Goal: Task Accomplishment & Management: Manage account settings

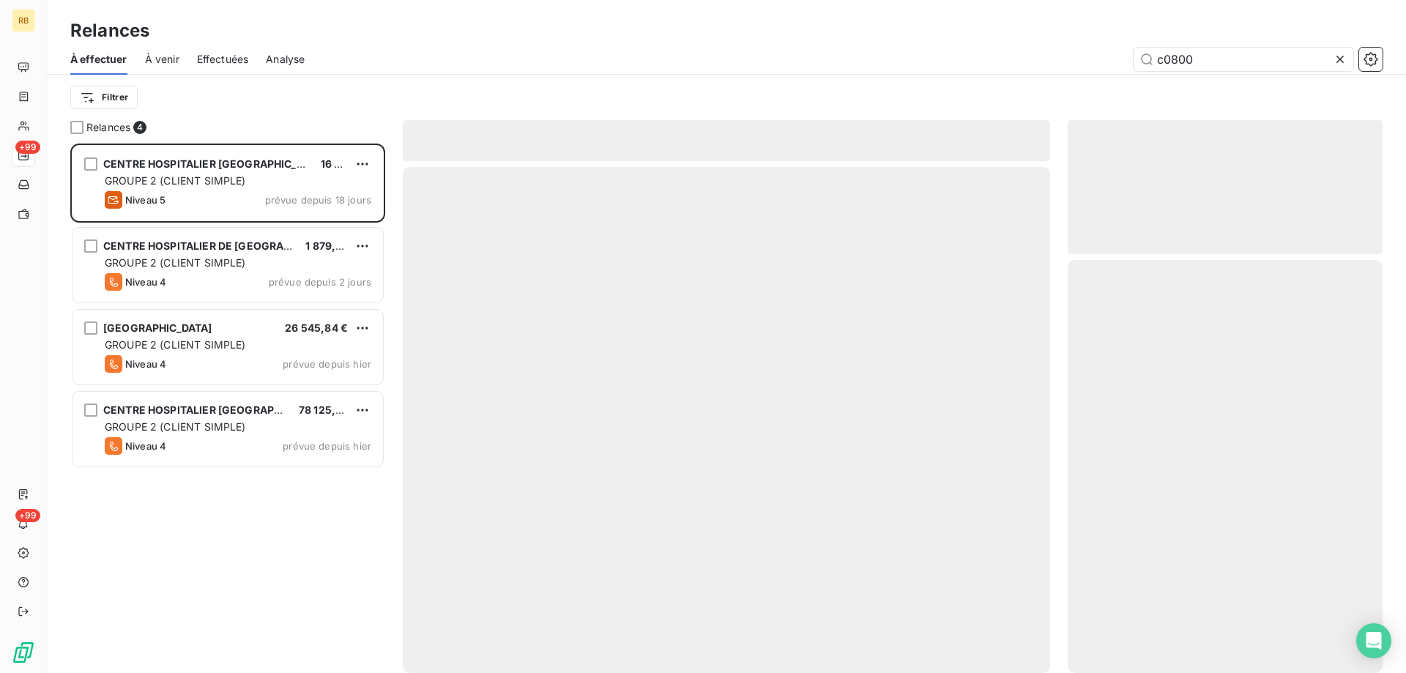
scroll to position [530, 315]
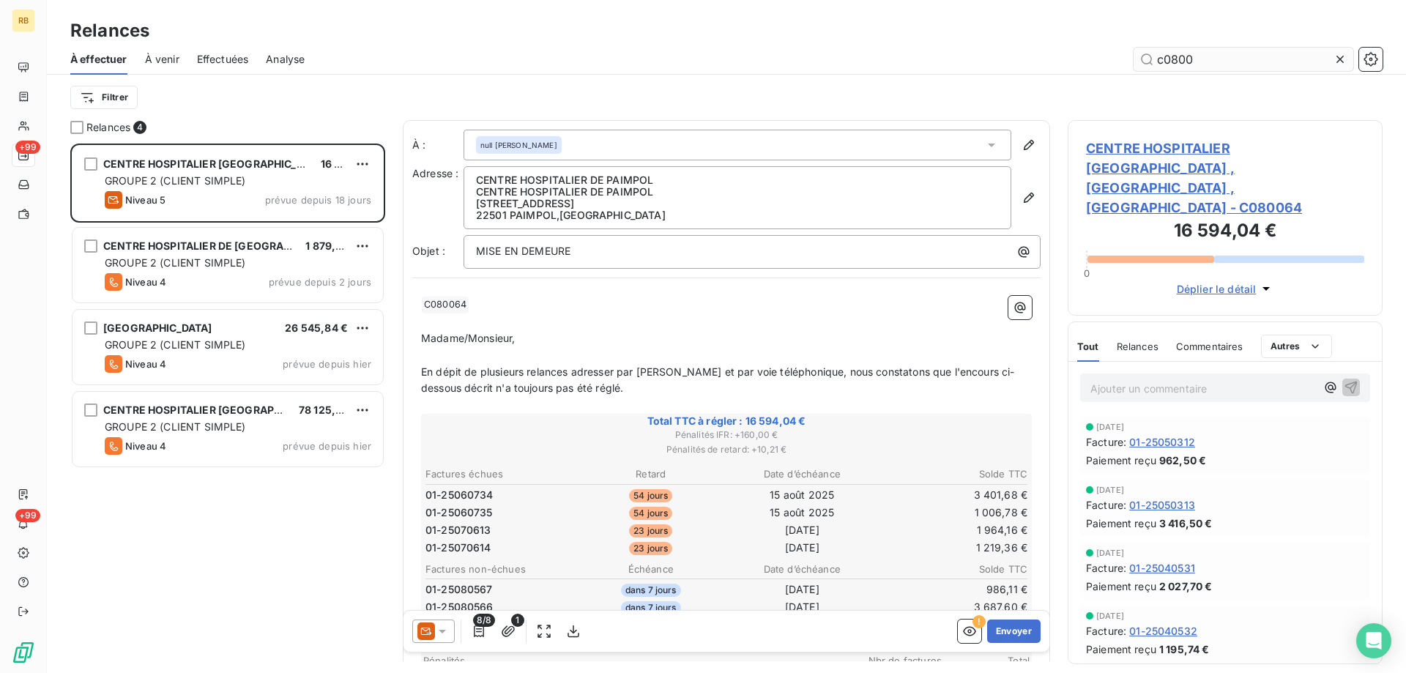
drag, startPoint x: 1214, startPoint y: 55, endPoint x: 1085, endPoint y: 58, distance: 129.0
click at [1134, 58] on input "c0800" at bounding box center [1244, 59] width 220 height 23
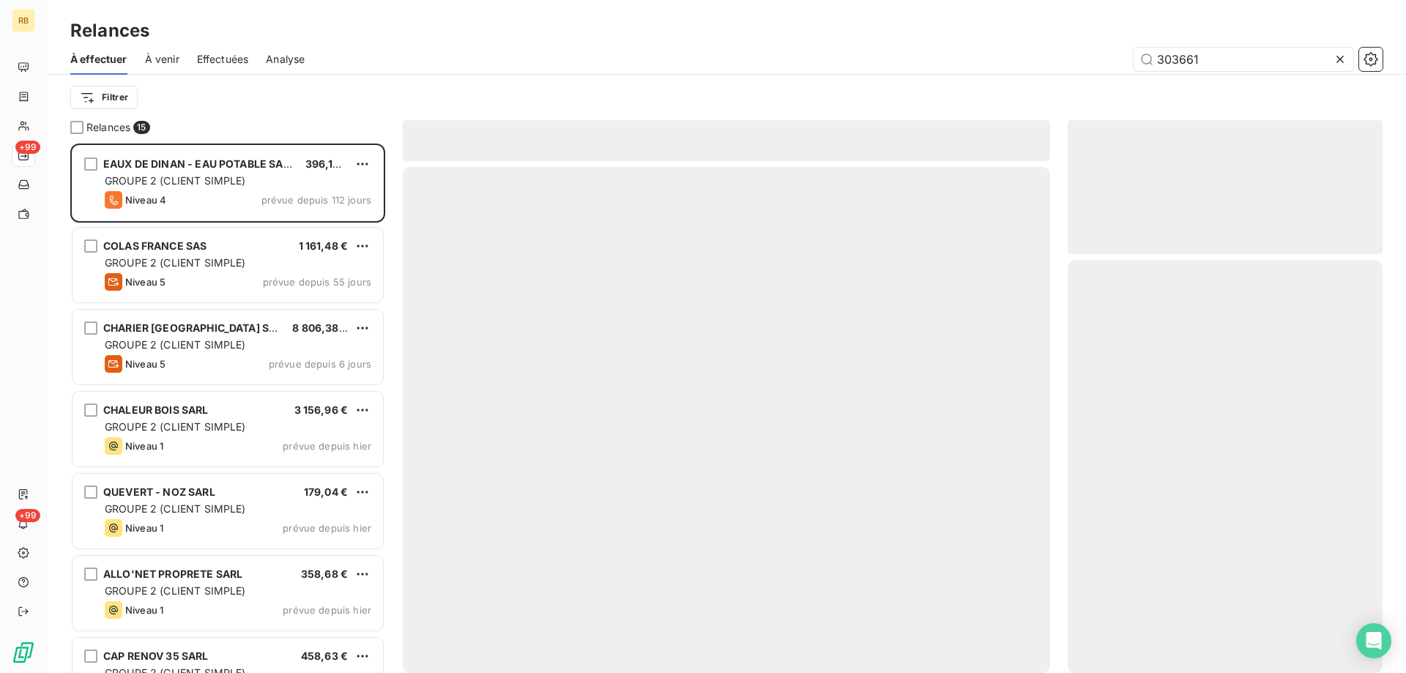
scroll to position [530, 315]
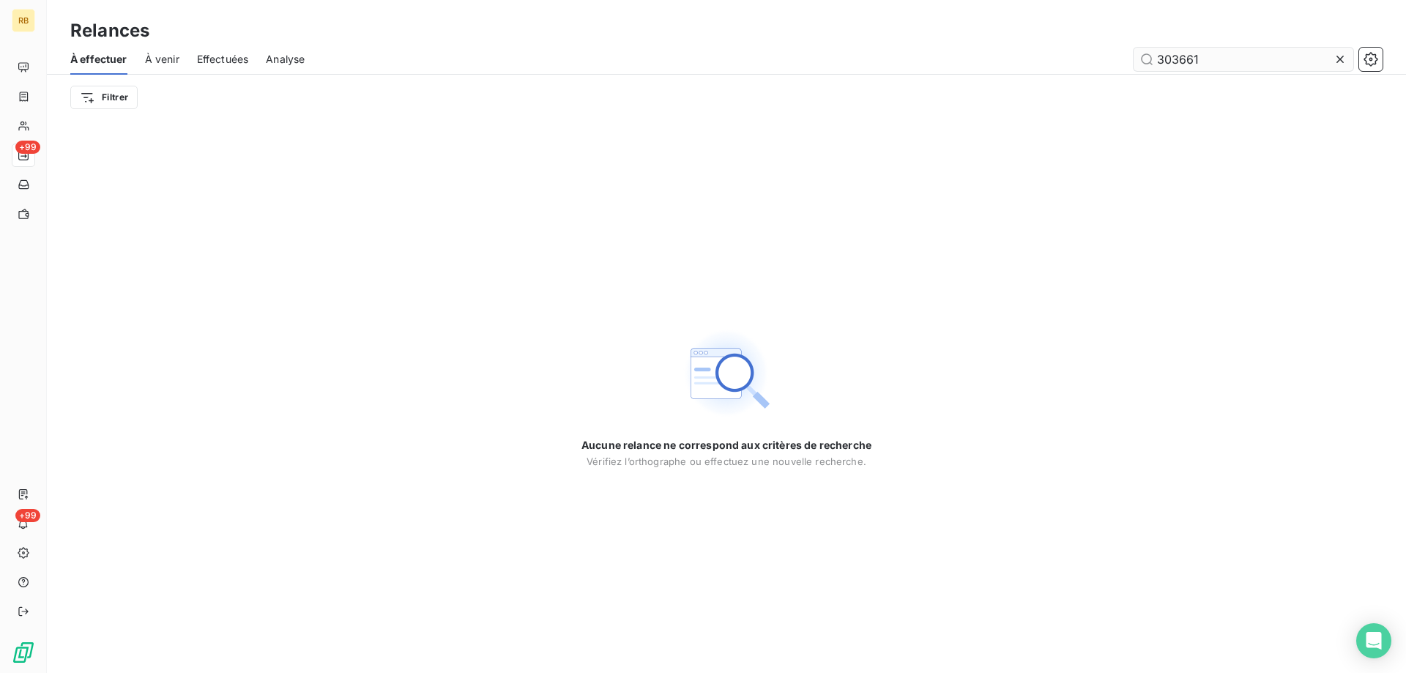
click at [1262, 59] on input "303661" at bounding box center [1244, 59] width 220 height 23
type input "303661"
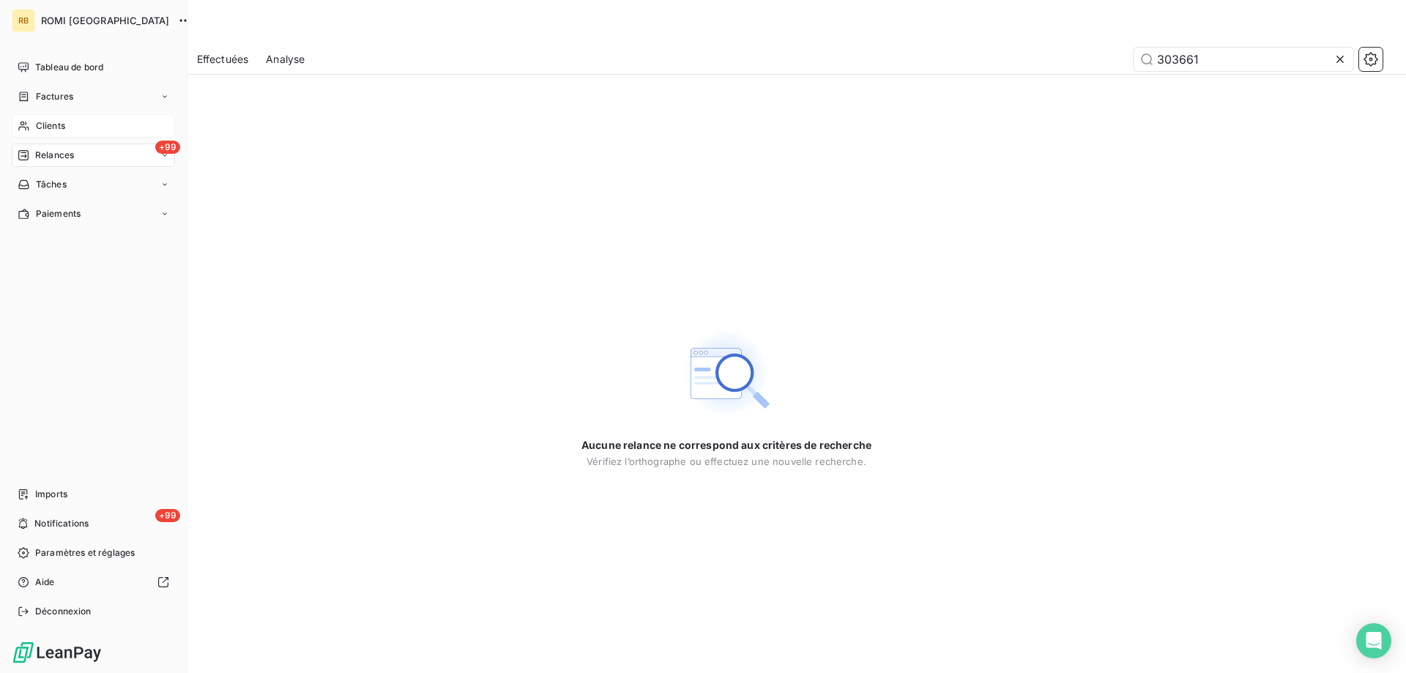
click at [42, 119] on span "Clients" at bounding box center [50, 125] width 29 height 13
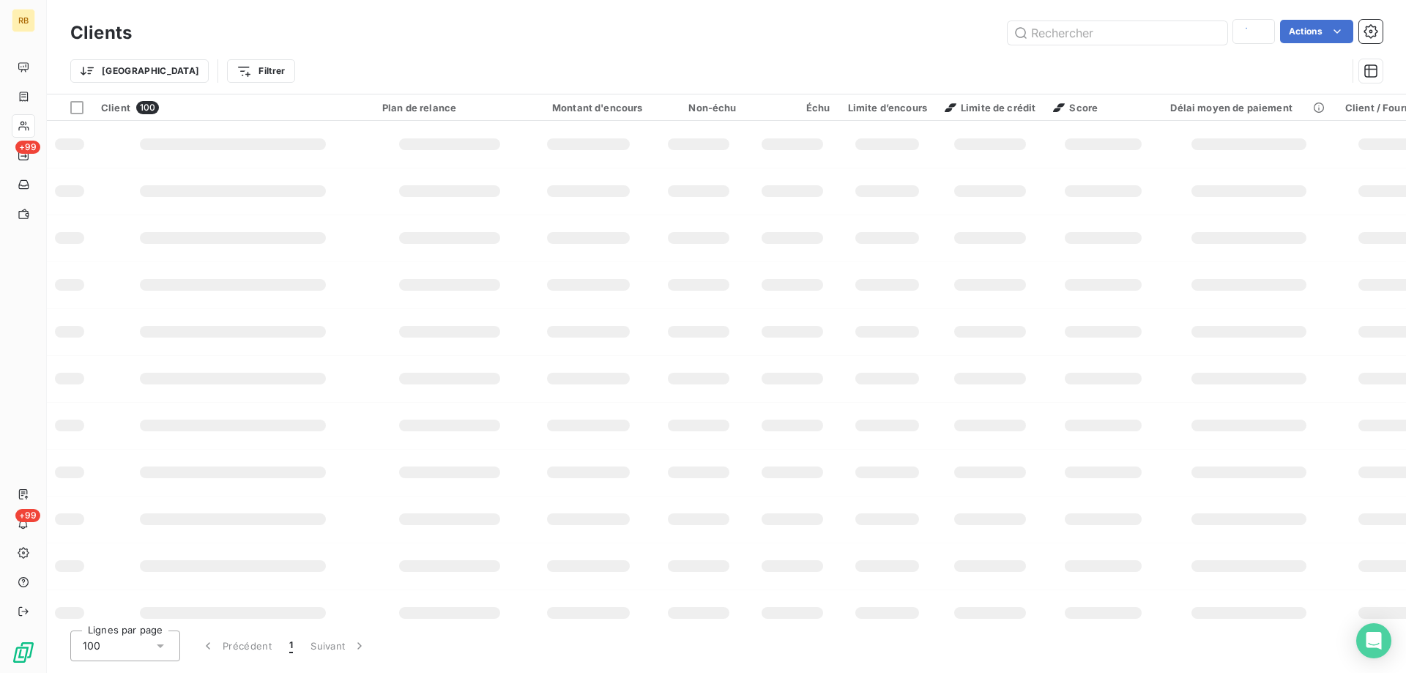
type input "309333"
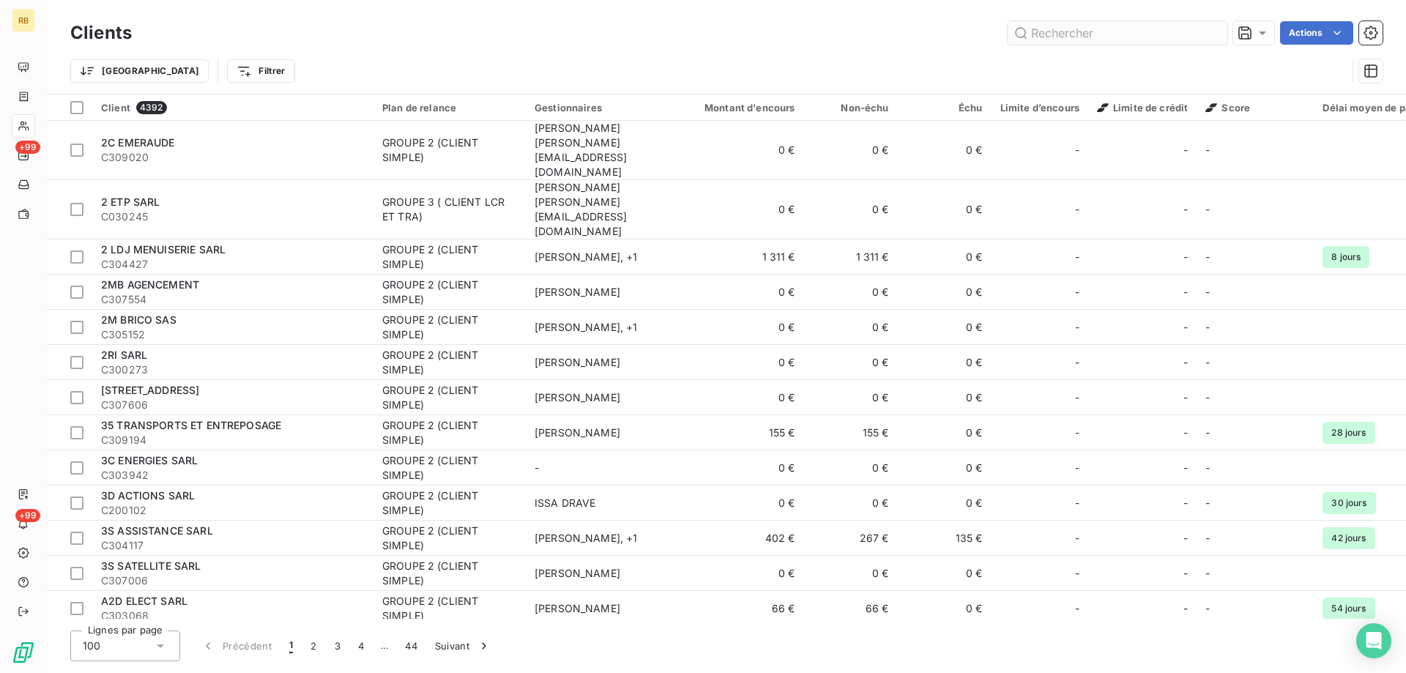
click at [1058, 33] on input "text" at bounding box center [1118, 32] width 220 height 23
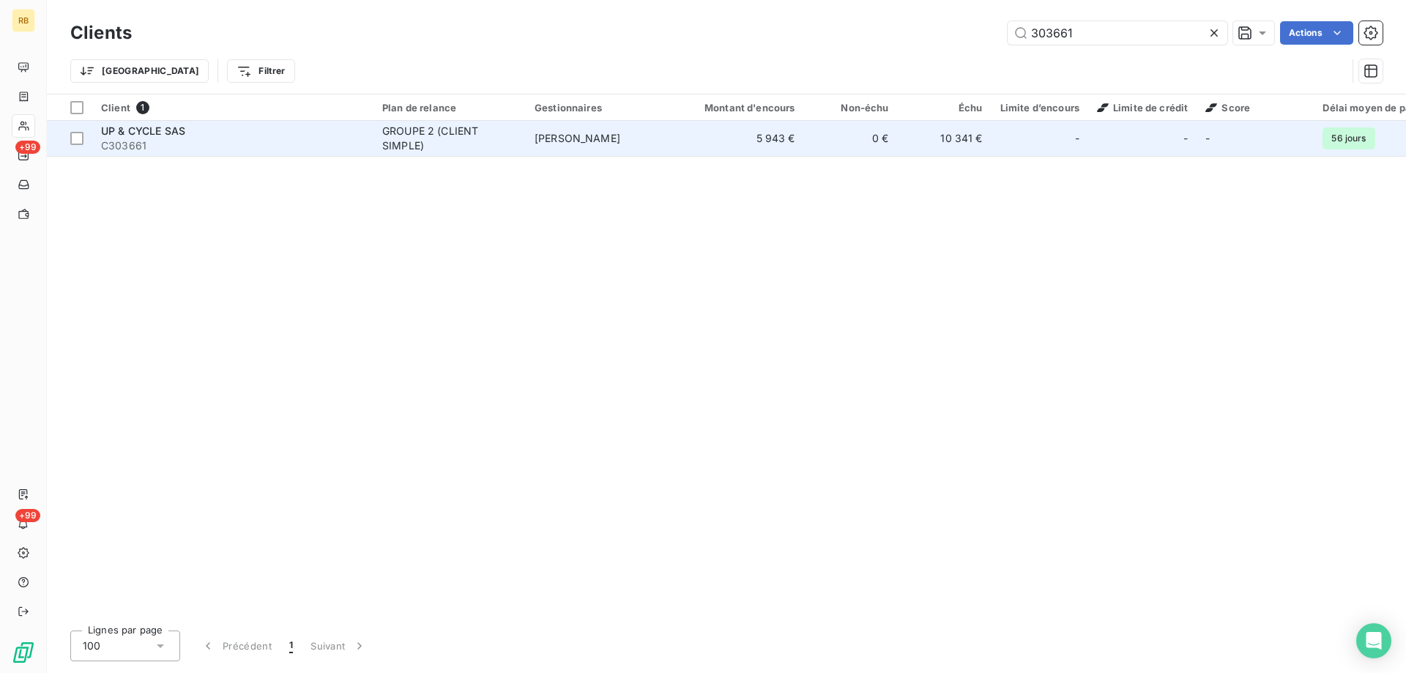
type input "303661"
click at [646, 136] on td "[PERSON_NAME]" at bounding box center [602, 138] width 152 height 35
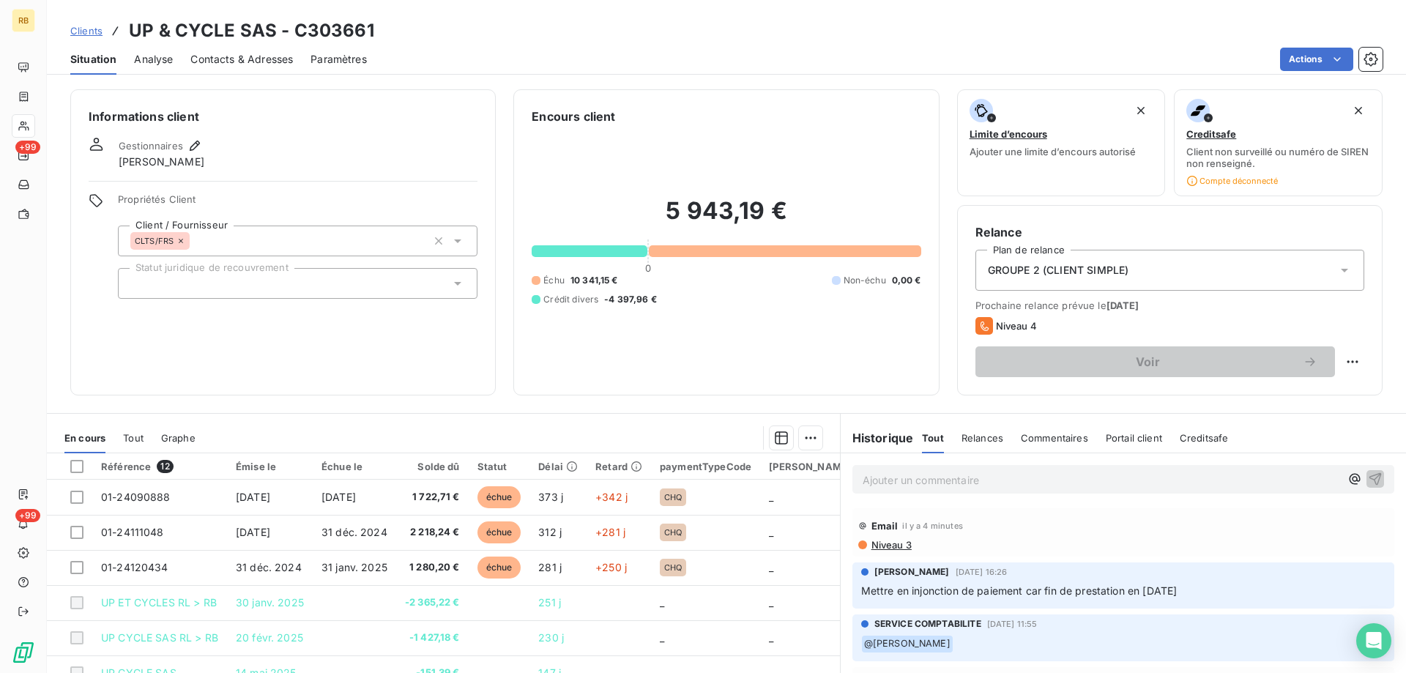
click at [527, 407] on div "Informations client Gestionnaires [PERSON_NAME] Propriétés Client Client / Four…" at bounding box center [727, 377] width 1360 height 593
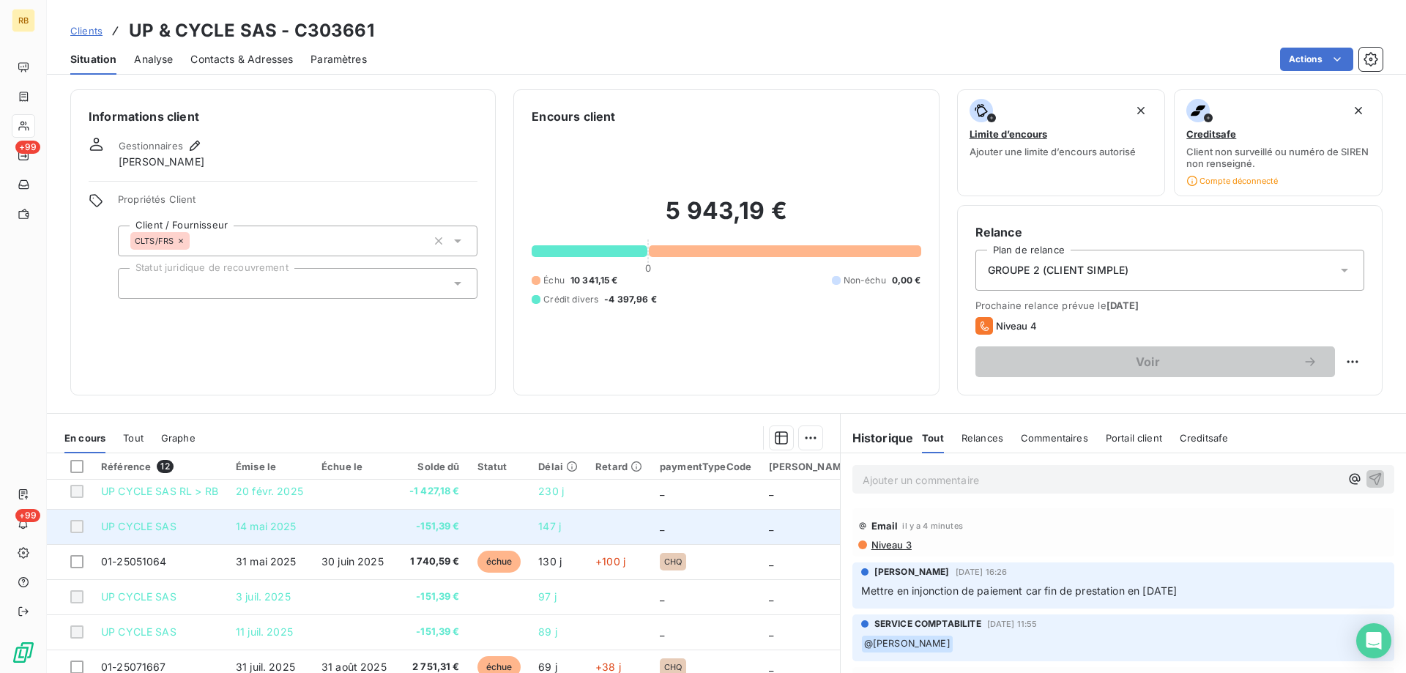
scroll to position [149, 0]
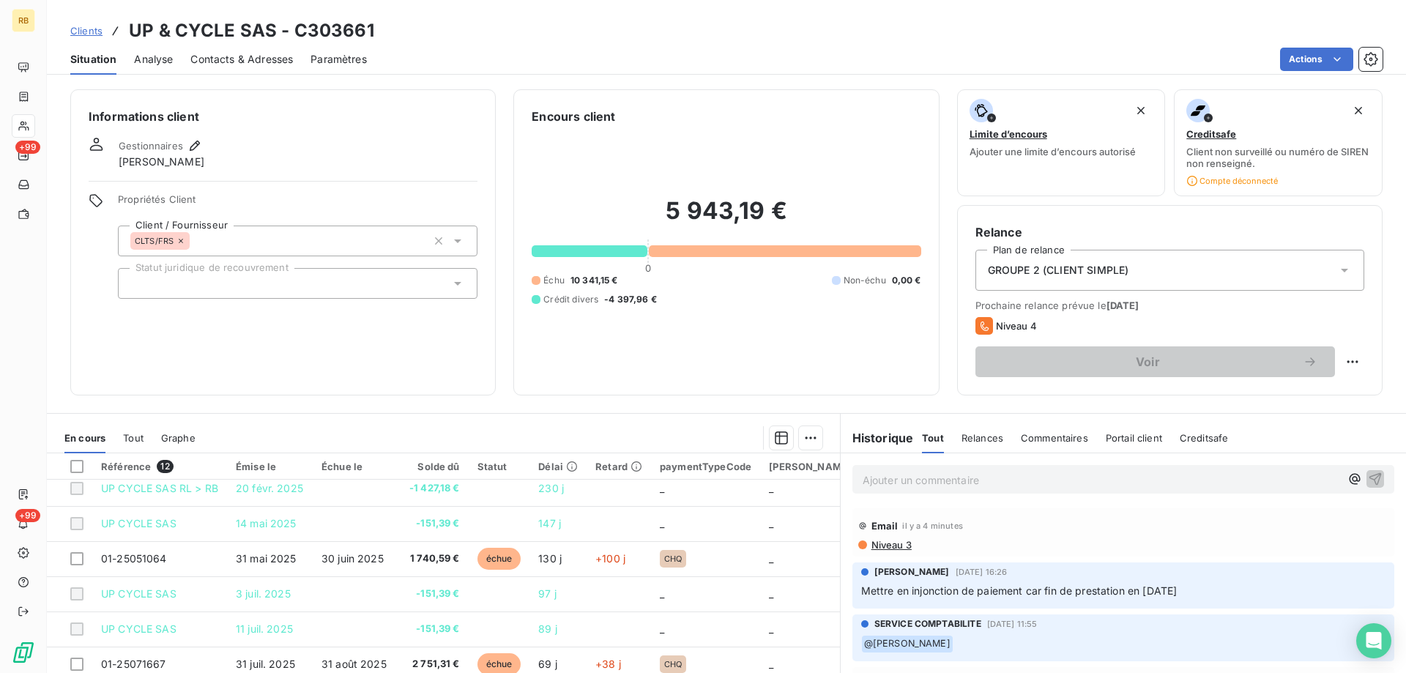
click at [1039, 472] on p "Ajouter un commentaire ﻿" at bounding box center [1102, 480] width 478 height 18
click at [1084, 511] on div "Email il y a 4 minutes Niveau 3" at bounding box center [1124, 531] width 542 height 48
click at [1217, 480] on p "J'ai reçu un appel, il voit avec sa comptable puis revient vers moi [DATE]" at bounding box center [1102, 479] width 478 height 17
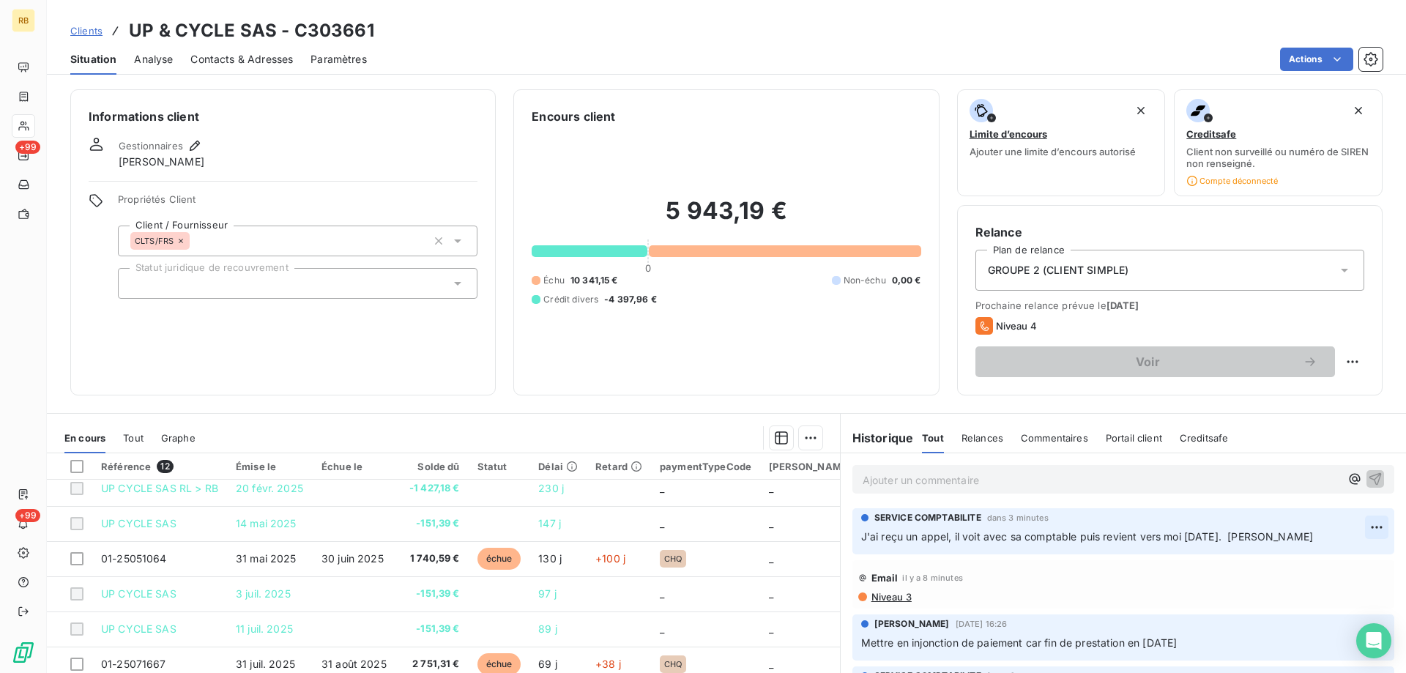
click at [1379, 527] on html "RB +99 +99 Clients UP & CYCLE SAS - C303661 Situation Analyse Contacts & Adress…" at bounding box center [703, 336] width 1406 height 673
click at [1340, 558] on div "Editer" at bounding box center [1342, 560] width 82 height 23
click at [947, 541] on span "J'ai reçu un appel, il voit avec sa comptable puis revient vers moi [DATE]. [PE…" at bounding box center [1087, 536] width 453 height 12
drag, startPoint x: 951, startPoint y: 537, endPoint x: 982, endPoint y: 540, distance: 30.9
click at [982, 540] on span "J'ai reçu un appel de mr , il voit avec sa comptable puis revient vers moi [DAT…" at bounding box center [1104, 536] width 487 height 12
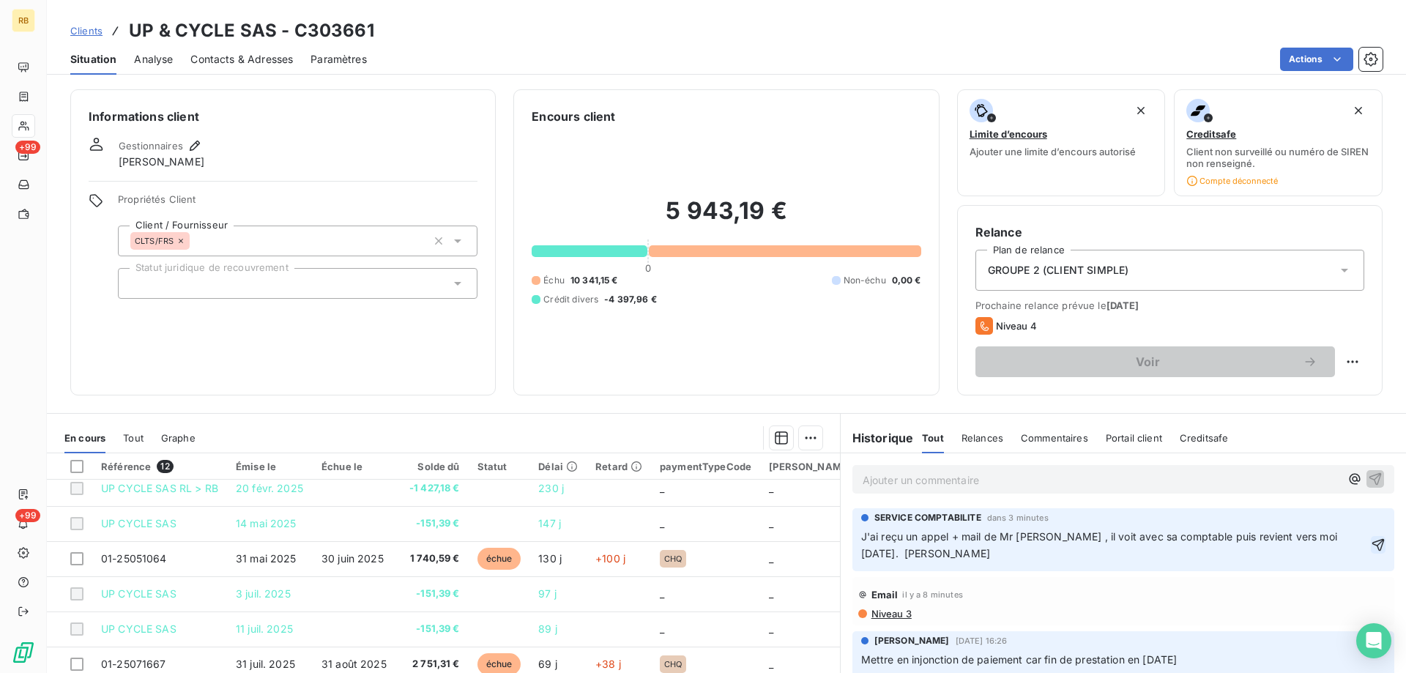
click at [1379, 550] on icon "button" at bounding box center [1378, 545] width 15 height 15
